Goal: Task Accomplishment & Management: Manage account settings

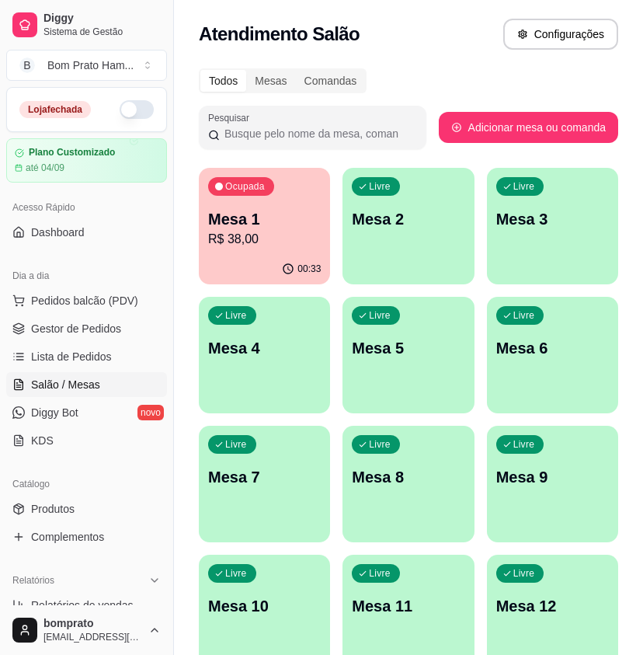
click at [284, 222] on p "Mesa 1" at bounding box center [264, 219] width 113 height 22
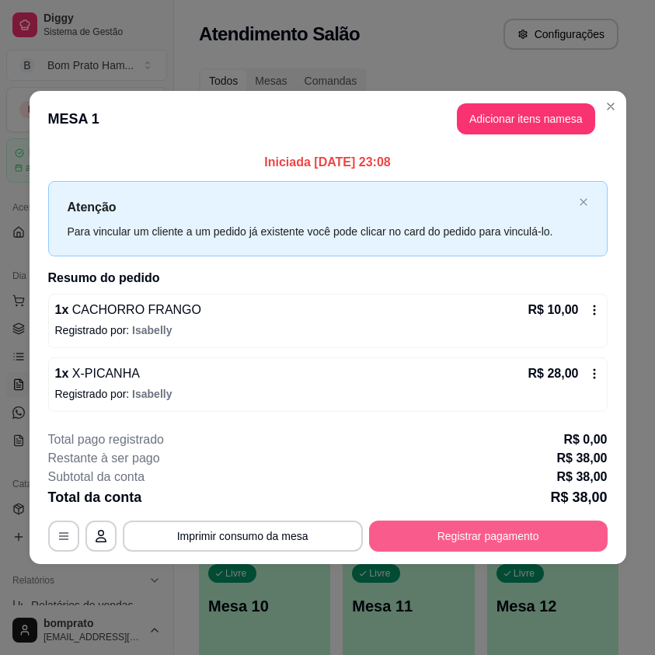
click at [546, 529] on button "Registrar pagamento" at bounding box center [488, 535] width 238 height 31
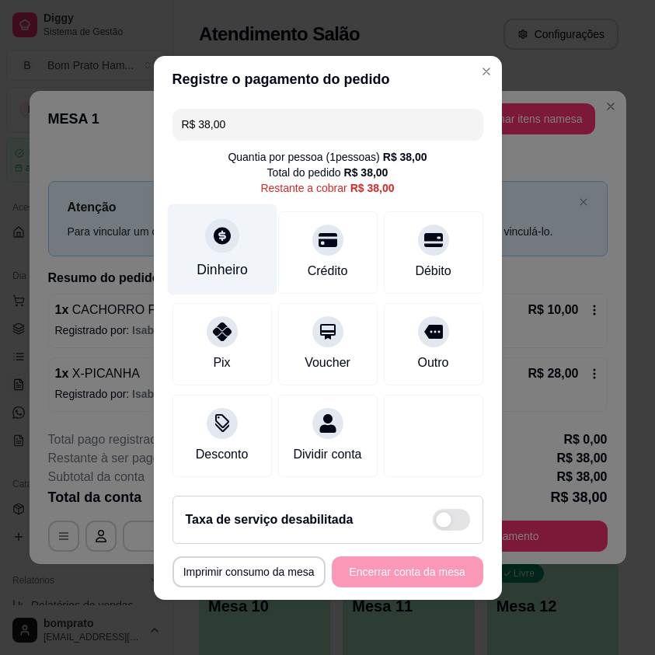
click at [225, 236] on div at bounding box center [222, 235] width 34 height 34
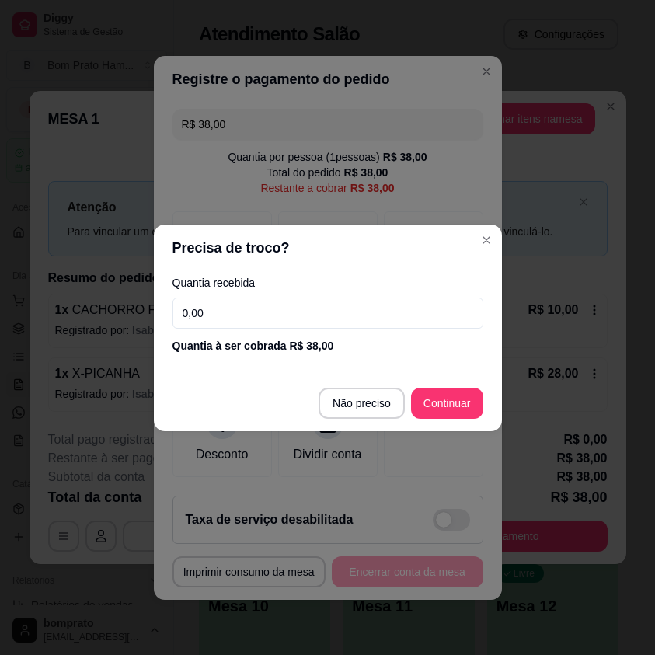
click at [476, 253] on header "Precisa de troco?" at bounding box center [328, 247] width 348 height 47
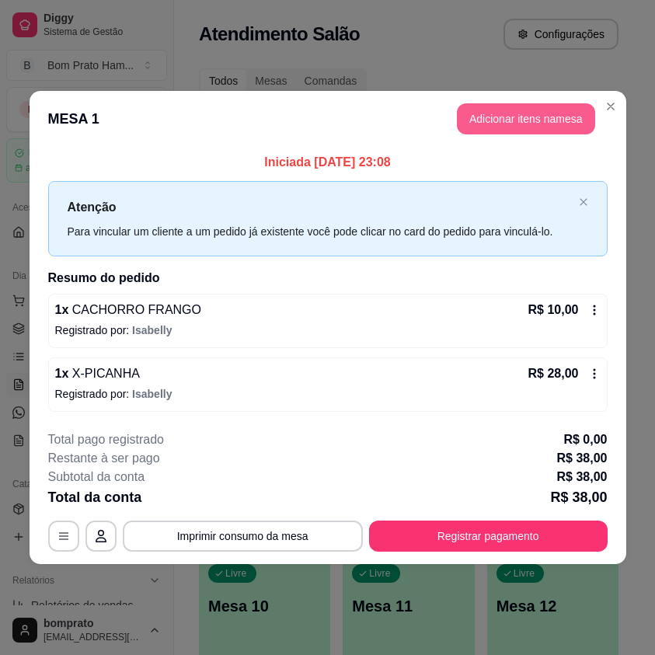
click at [513, 120] on button "Adicionar itens na mesa" at bounding box center [526, 118] width 138 height 31
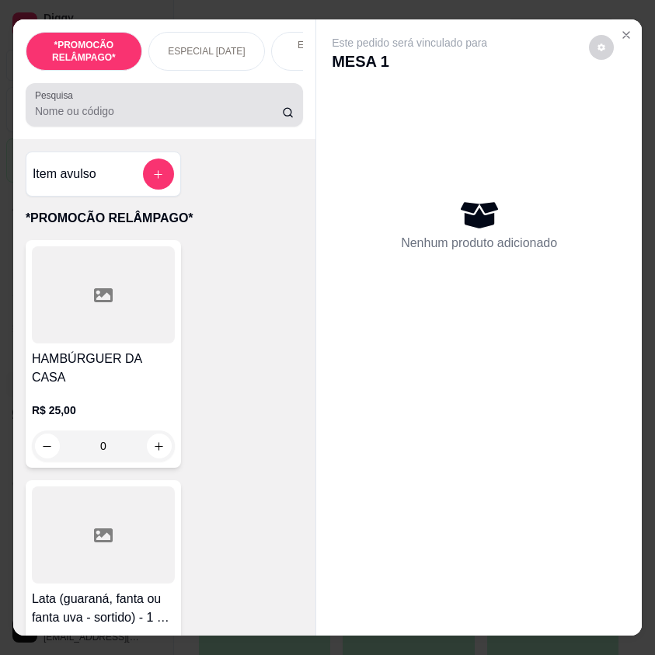
click at [151, 119] on input "Pesquisa" at bounding box center [158, 111] width 247 height 16
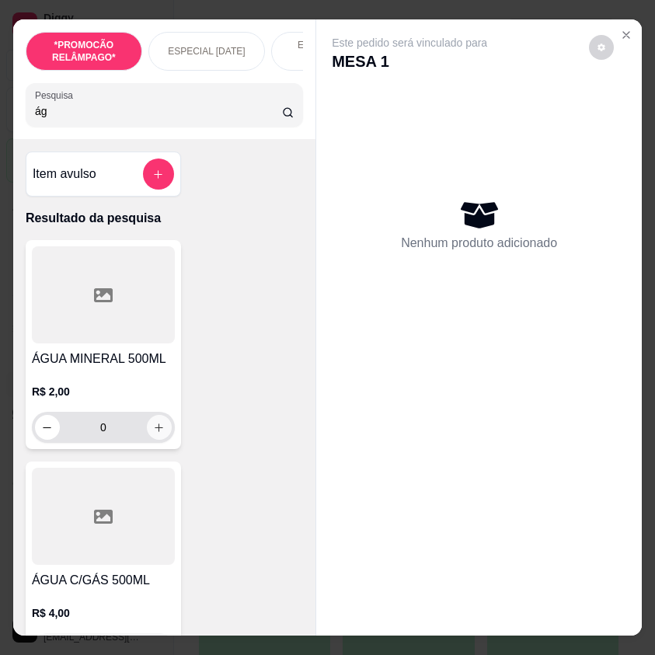
type input "ág"
click at [155, 432] on icon "increase-product-quantity" at bounding box center [159, 427] width 9 height 9
type input "1"
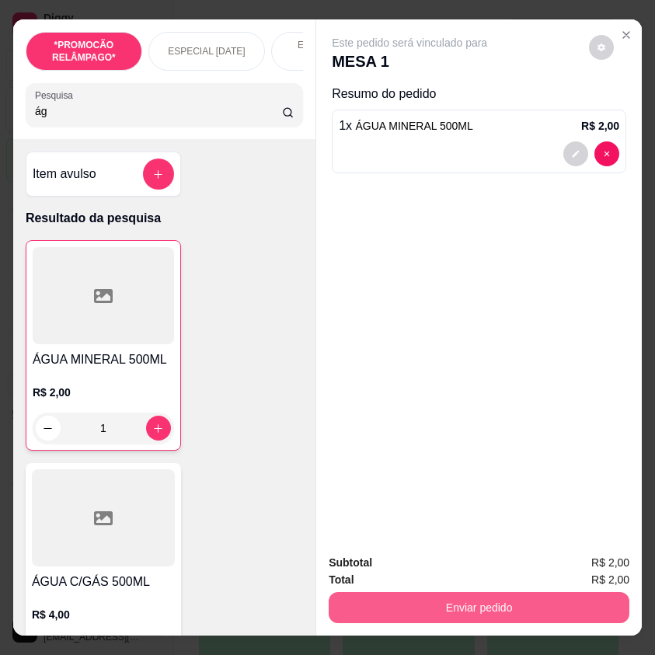
click at [485, 593] on button "Enviar pedido" at bounding box center [479, 607] width 301 height 31
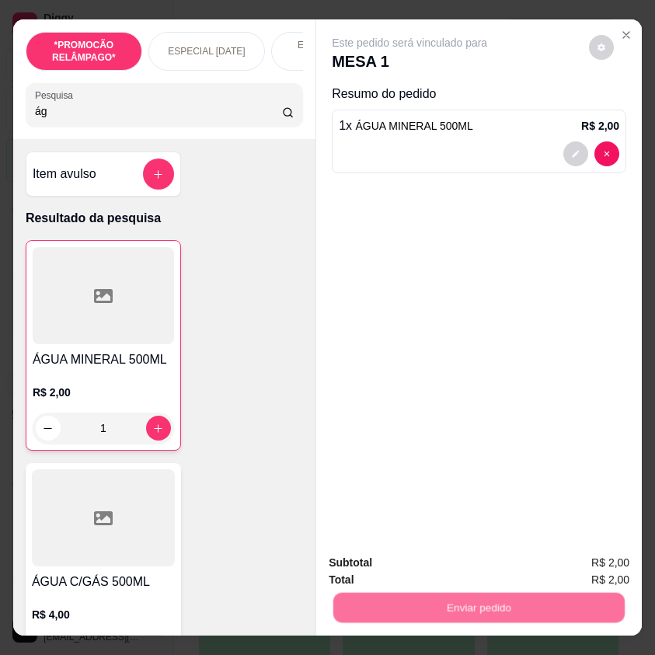
click at [469, 564] on button "Não registrar e enviar pedido" at bounding box center [425, 562] width 157 height 29
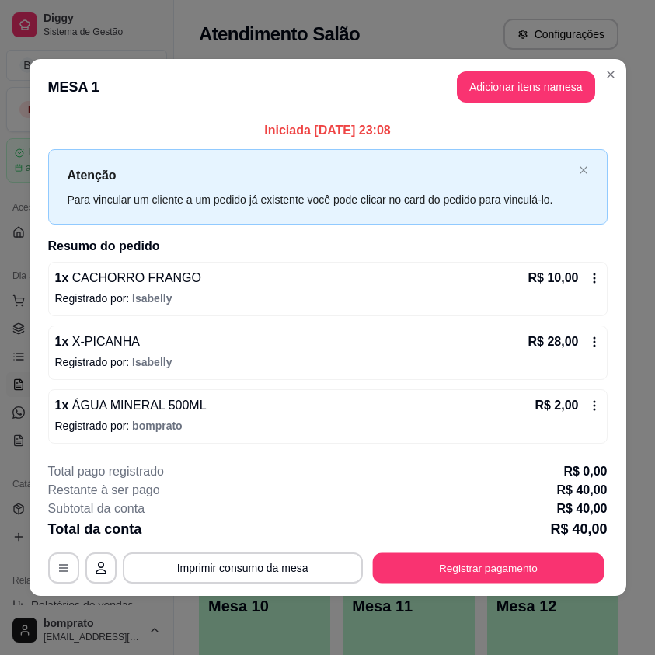
click at [461, 562] on button "Registrar pagamento" at bounding box center [487, 568] width 231 height 30
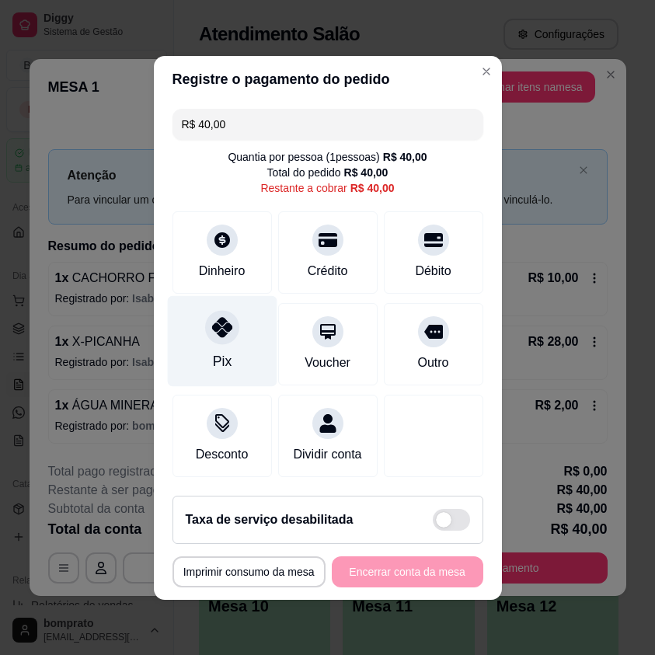
click at [228, 350] on div "Pix" at bounding box center [222, 340] width 110 height 91
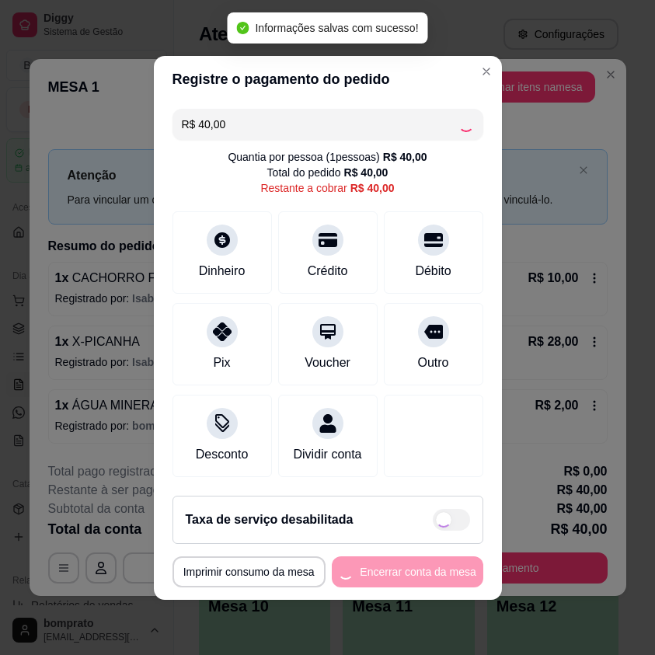
type input "R$ 0,00"
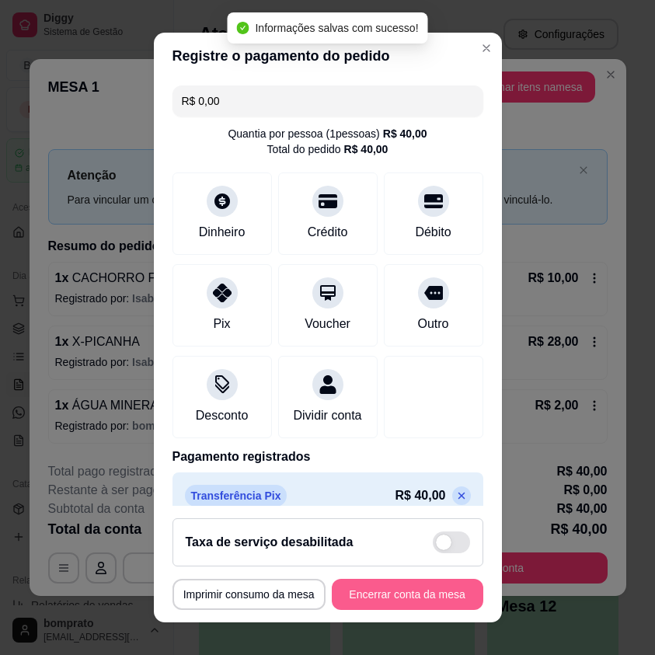
click at [389, 579] on button "Encerrar conta da mesa" at bounding box center [407, 594] width 151 height 31
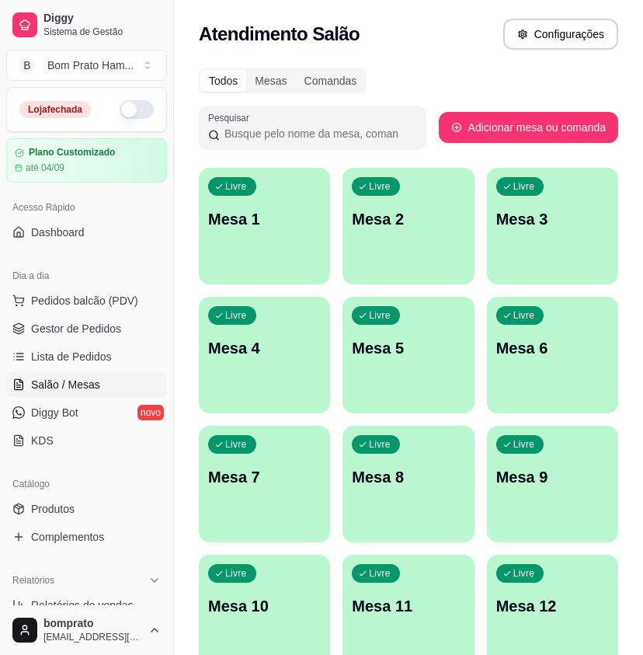
click at [99, 342] on ul "Pedidos balcão (PDV) Gestor de Pedidos Lista de Pedidos Salão / Mesas Diggy Bot…" at bounding box center [86, 370] width 161 height 165
click at [99, 339] on link "Gestor de Pedidos" at bounding box center [86, 328] width 161 height 25
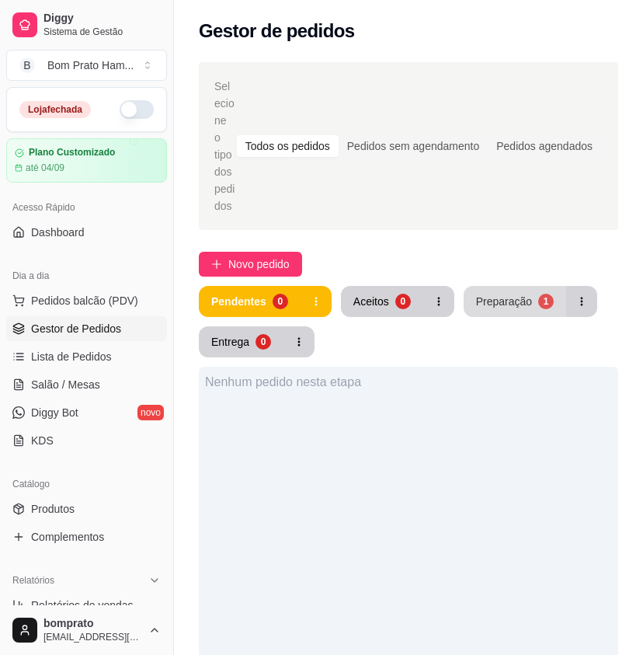
click at [488, 294] on div "Preparação" at bounding box center [504, 302] width 56 height 16
